Goal: Find contact information: Find contact information

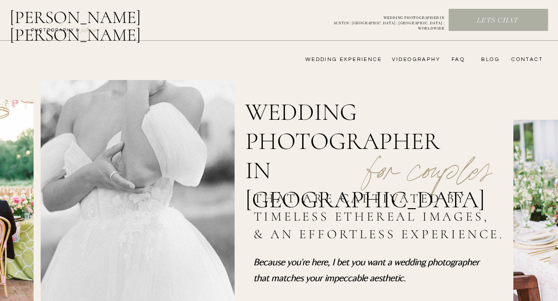
click at [523, 59] on nav "CONTACT" at bounding box center [526, 59] width 34 height 7
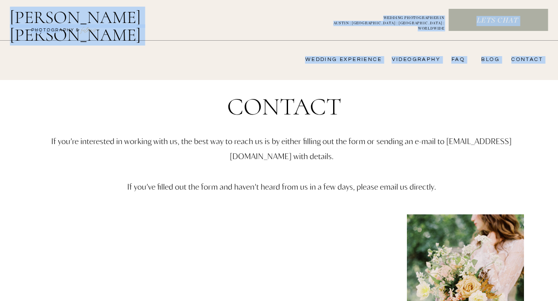
drag, startPoint x: 5, startPoint y: 12, endPoint x: 59, endPoint y: 29, distance: 56.5
click at [143, 29] on h2 "[PERSON_NAME] [PERSON_NAME]" at bounding box center [98, 18] width 177 height 21
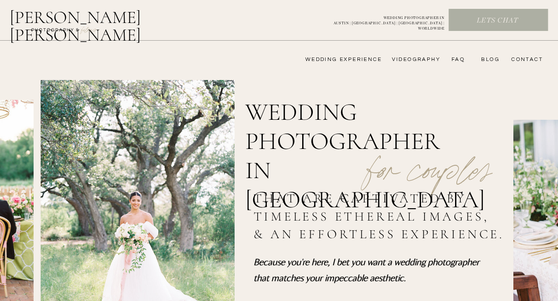
click at [526, 59] on nav "CONTACT" at bounding box center [526, 59] width 34 height 7
